Goal: Task Accomplishment & Management: Manage account settings

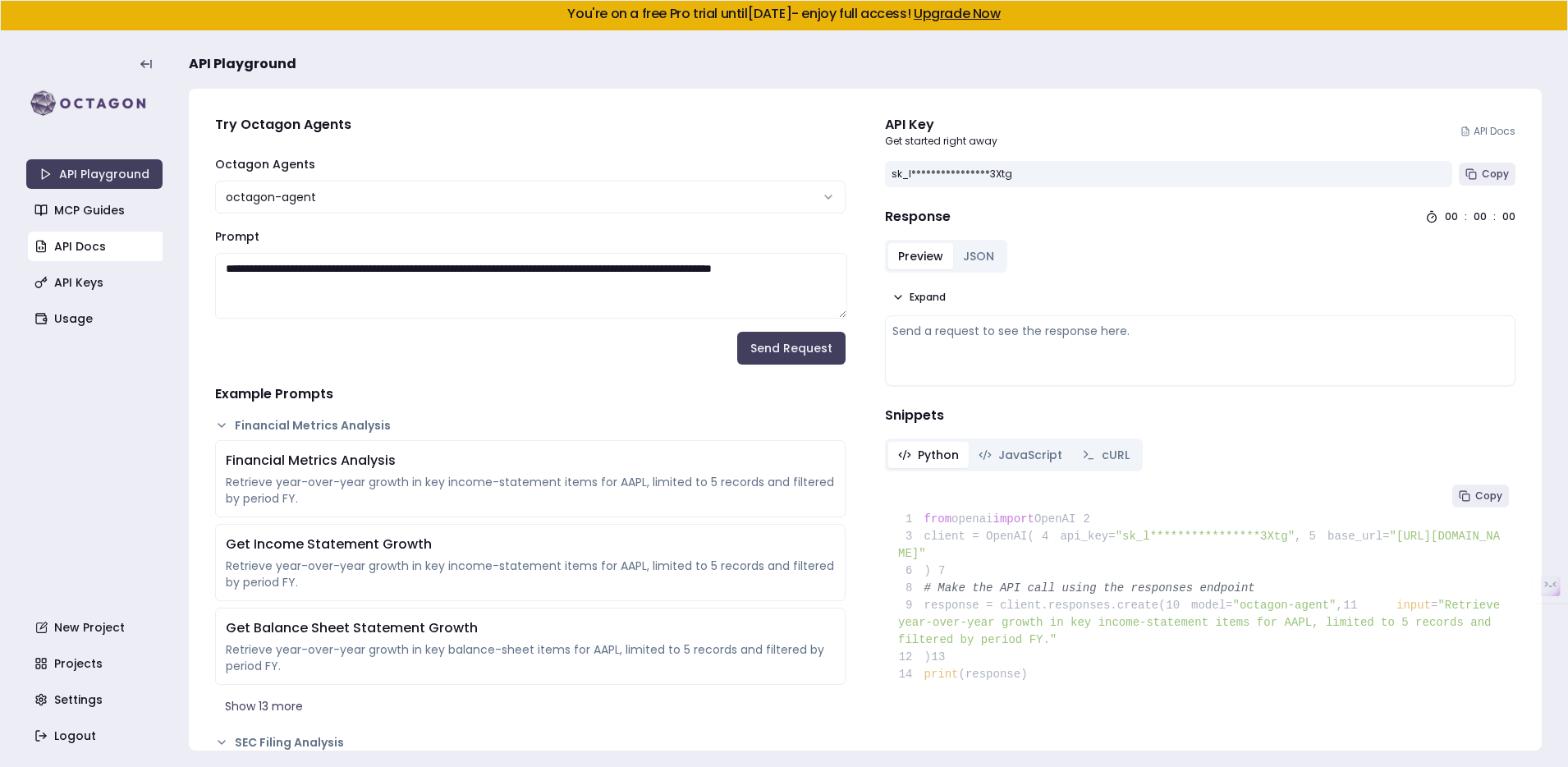
click at [99, 250] on link "API Docs" at bounding box center [96, 246] width 137 height 30
click at [116, 324] on link "Usage" at bounding box center [96, 319] width 137 height 30
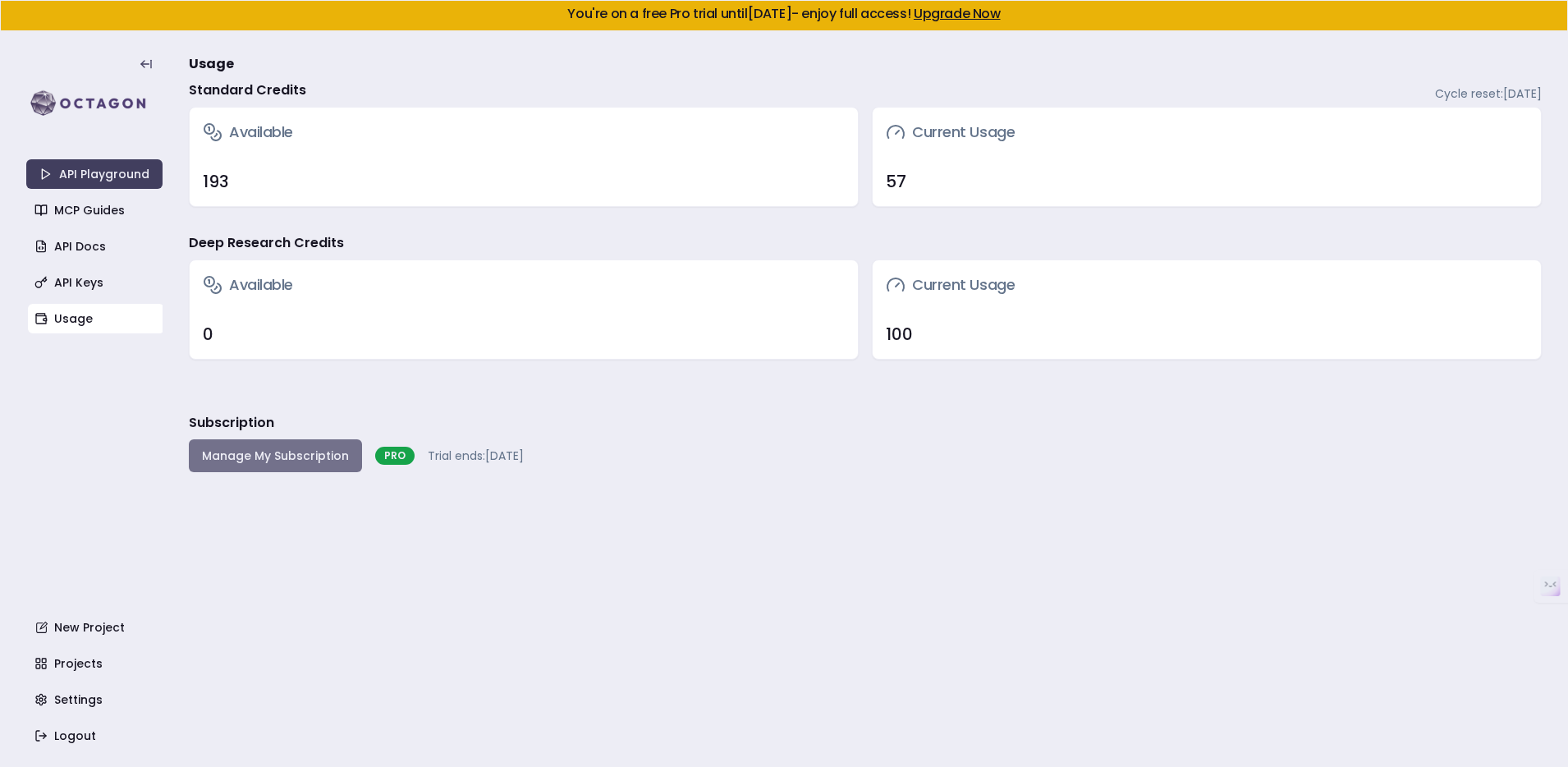
click at [265, 449] on button "Manage My Subscription" at bounding box center [275, 456] width 173 height 33
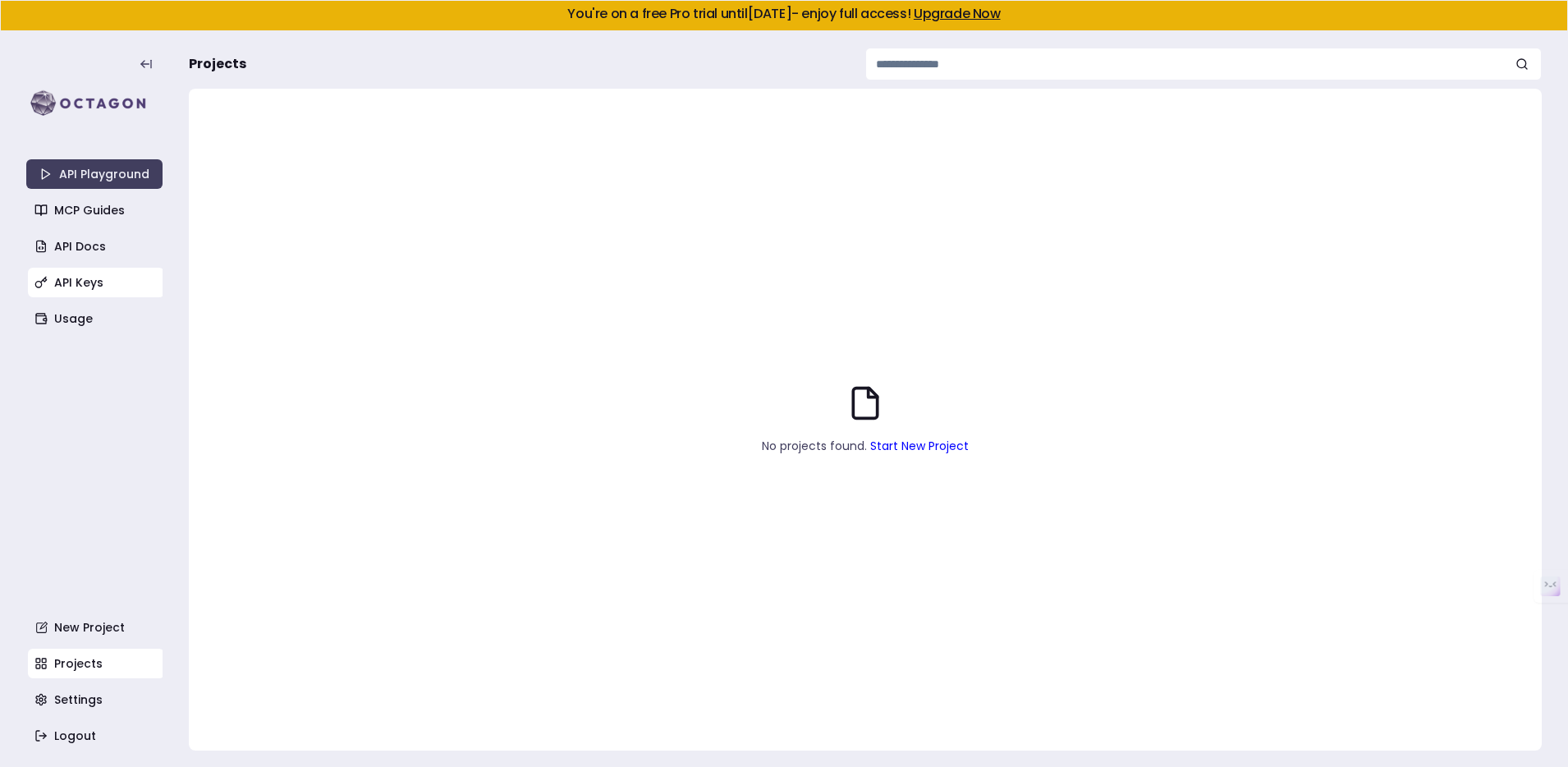
click at [87, 283] on link "API Keys" at bounding box center [96, 283] width 137 height 30
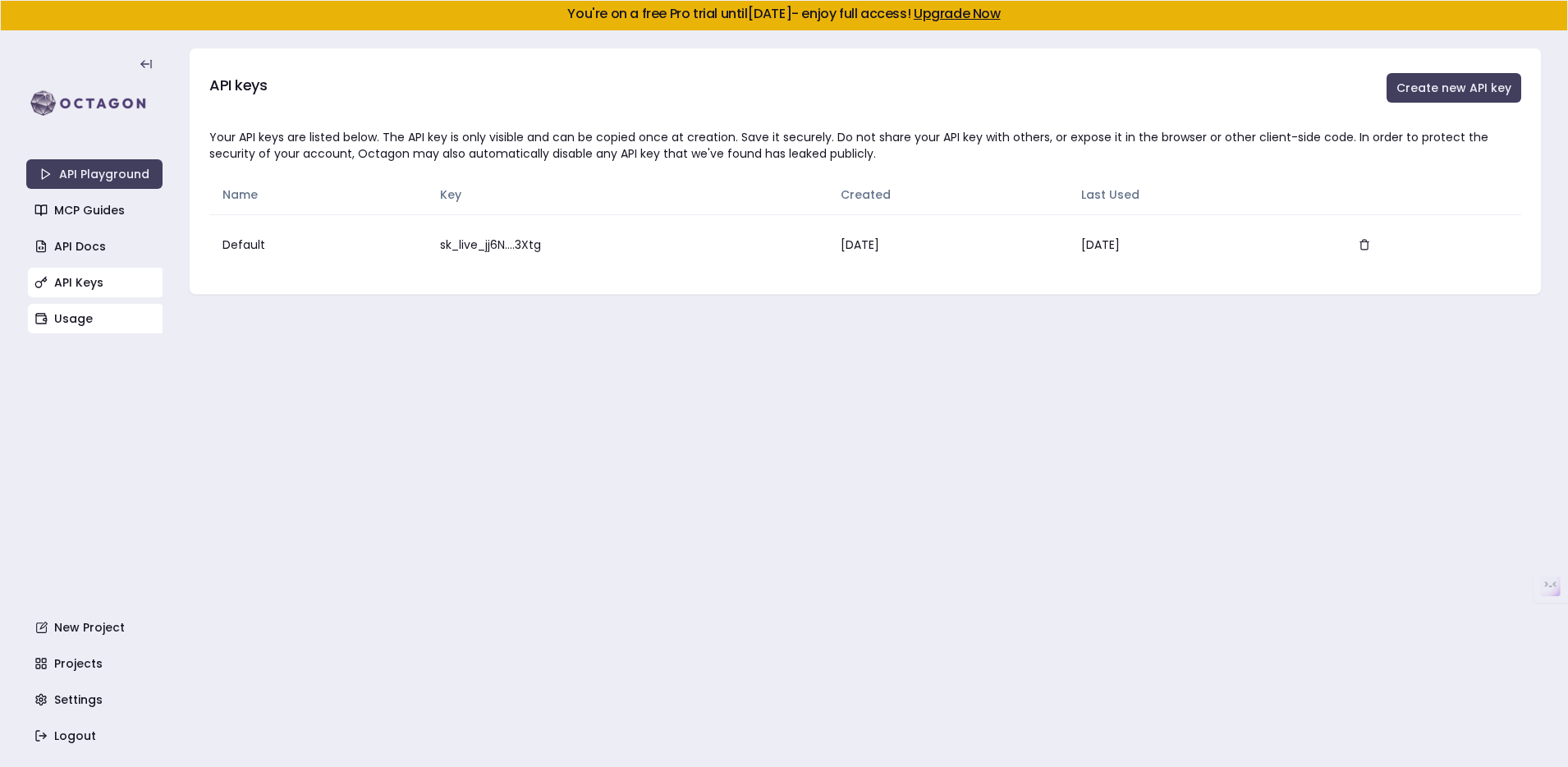
click at [89, 319] on link "Usage" at bounding box center [96, 319] width 137 height 30
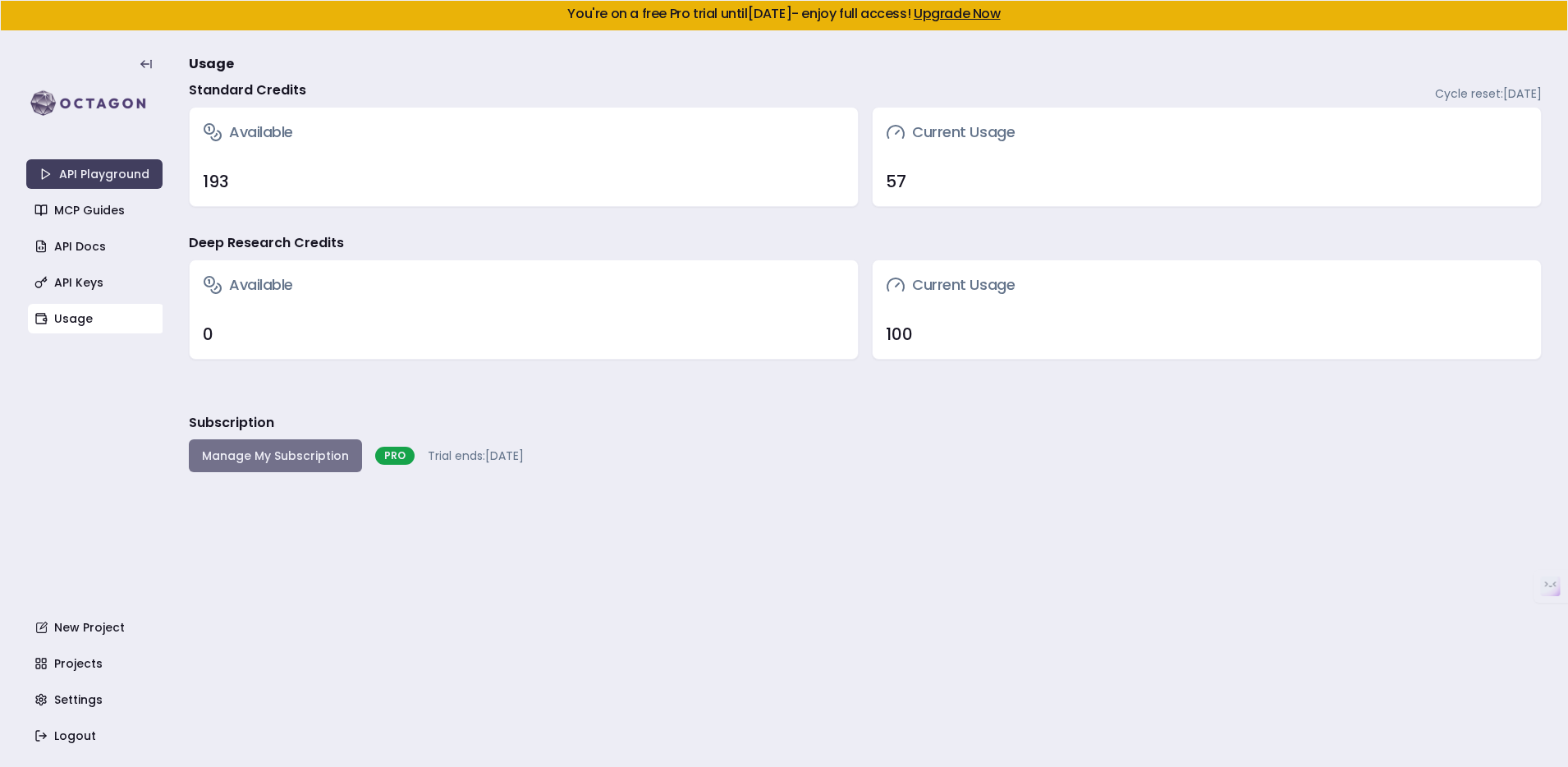
click at [329, 452] on button "Manage My Subscription" at bounding box center [275, 456] width 173 height 33
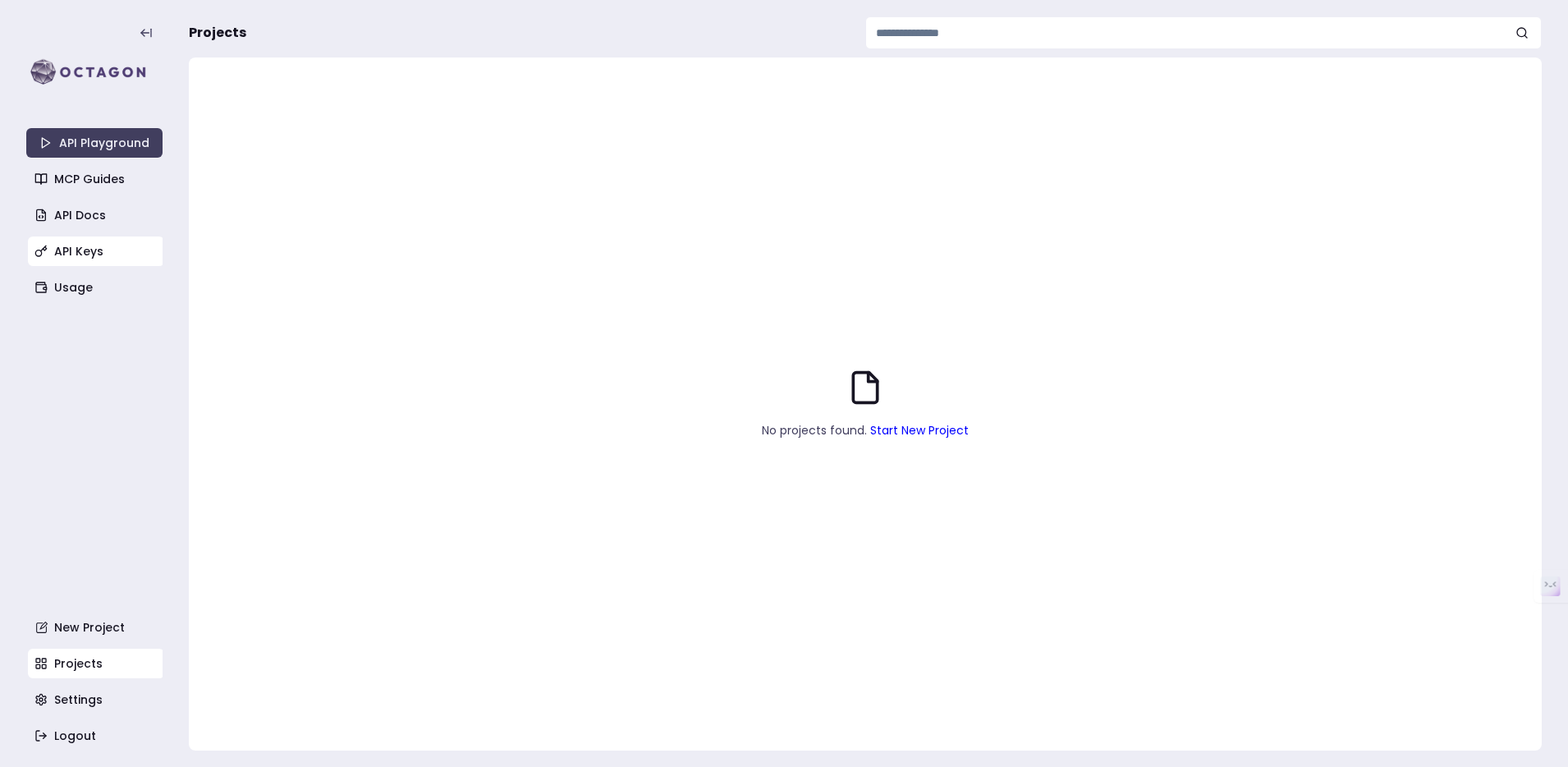
click at [107, 248] on link "API Keys" at bounding box center [96, 252] width 137 height 30
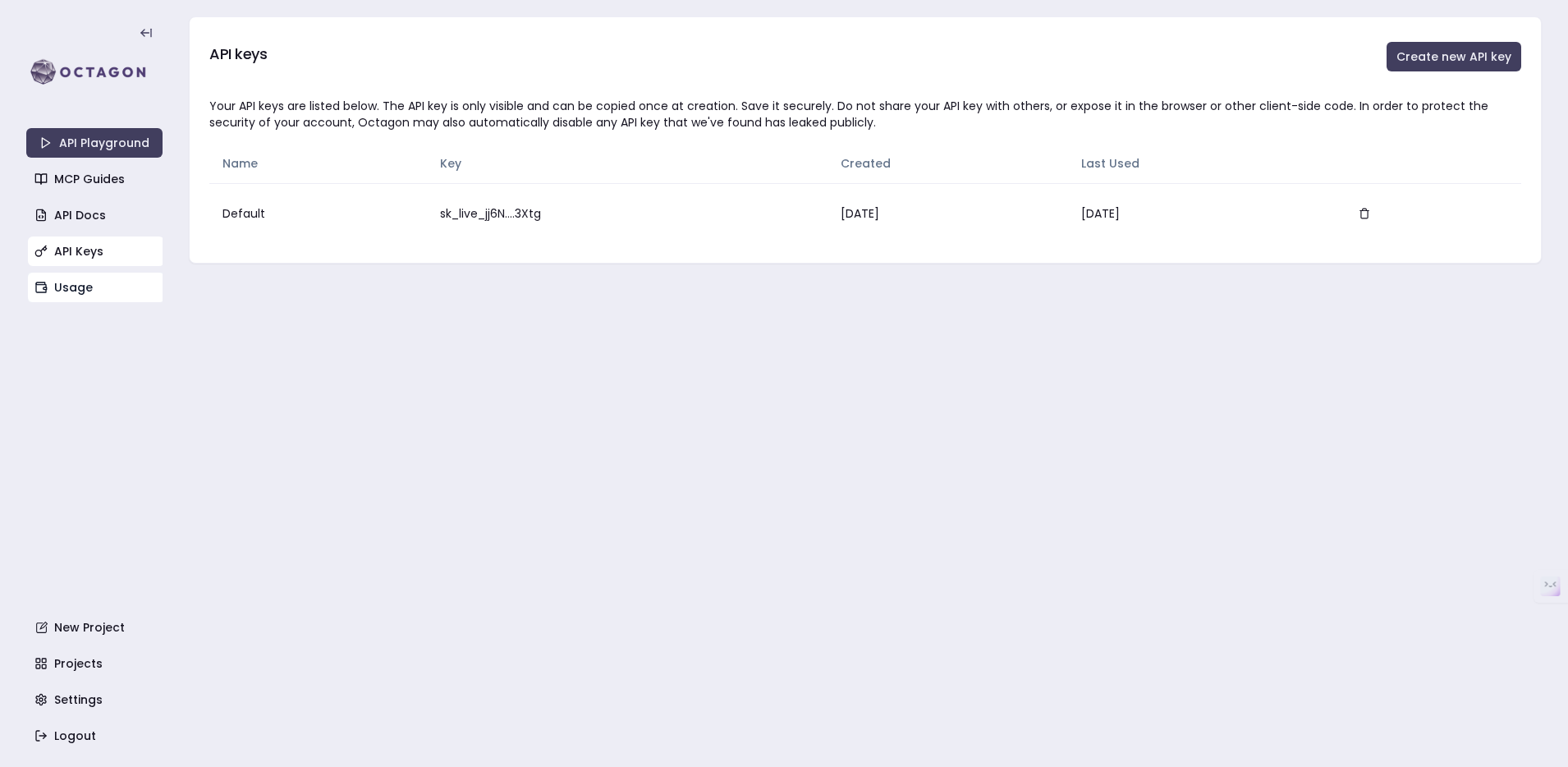
click at [105, 282] on link "Usage" at bounding box center [96, 287] width 137 height 30
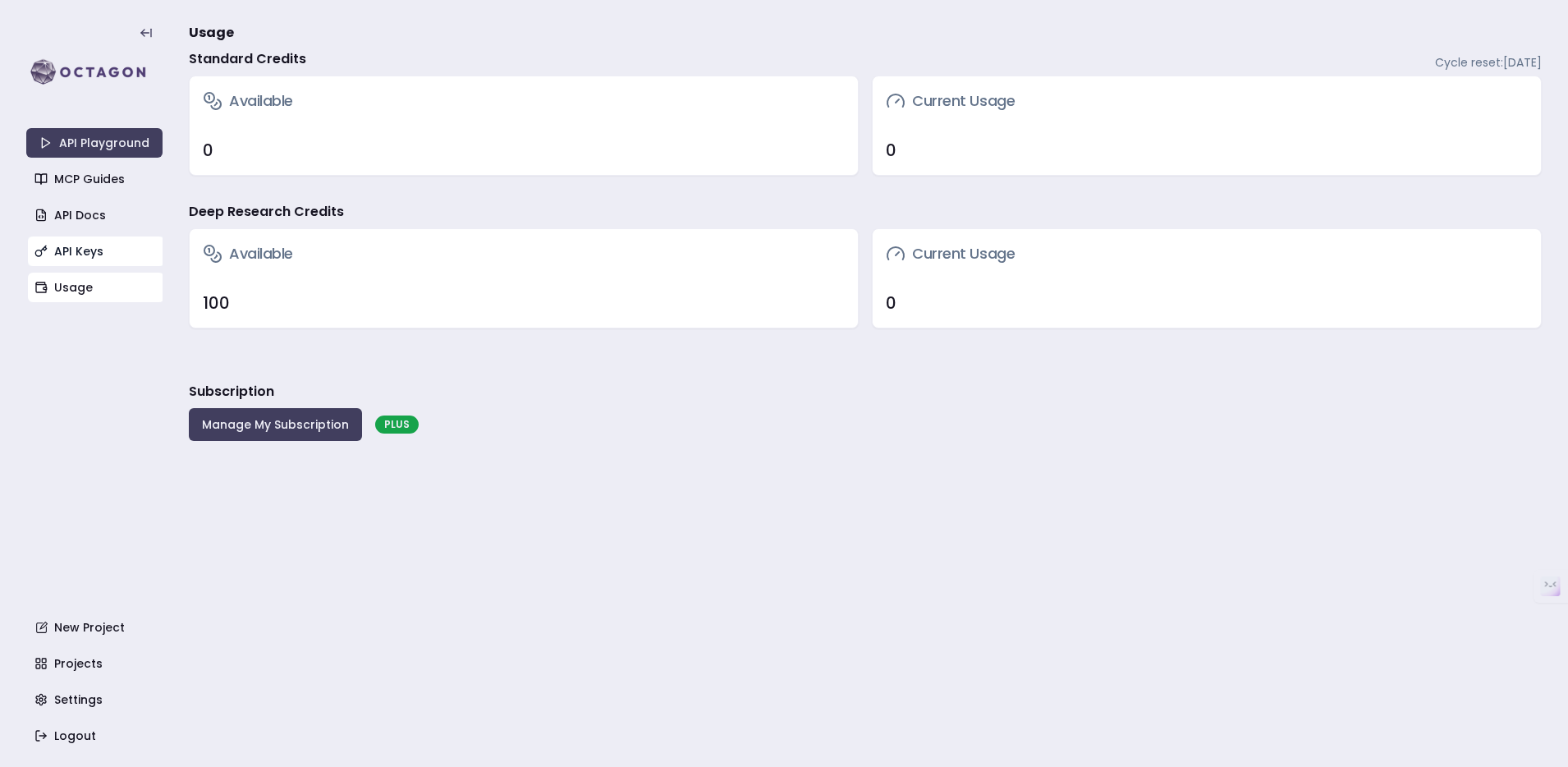
click at [113, 250] on link "API Keys" at bounding box center [96, 252] width 137 height 30
